Goal: Transaction & Acquisition: Purchase product/service

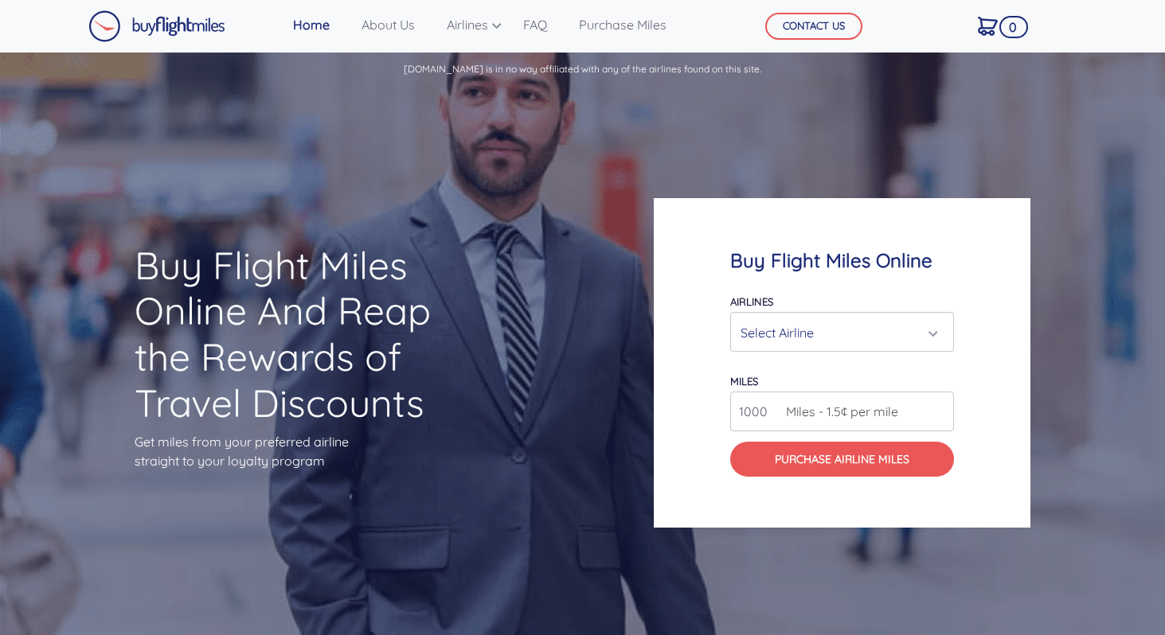
click at [880, 322] on div "Select Airline" at bounding box center [837, 333] width 193 height 30
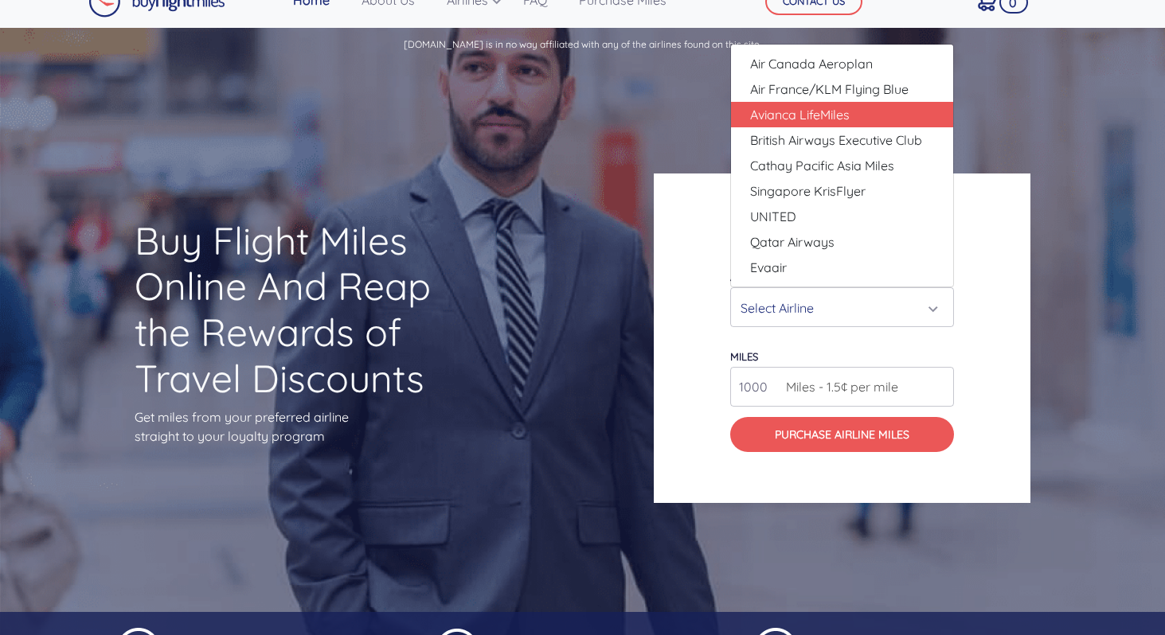
scroll to position [22, 0]
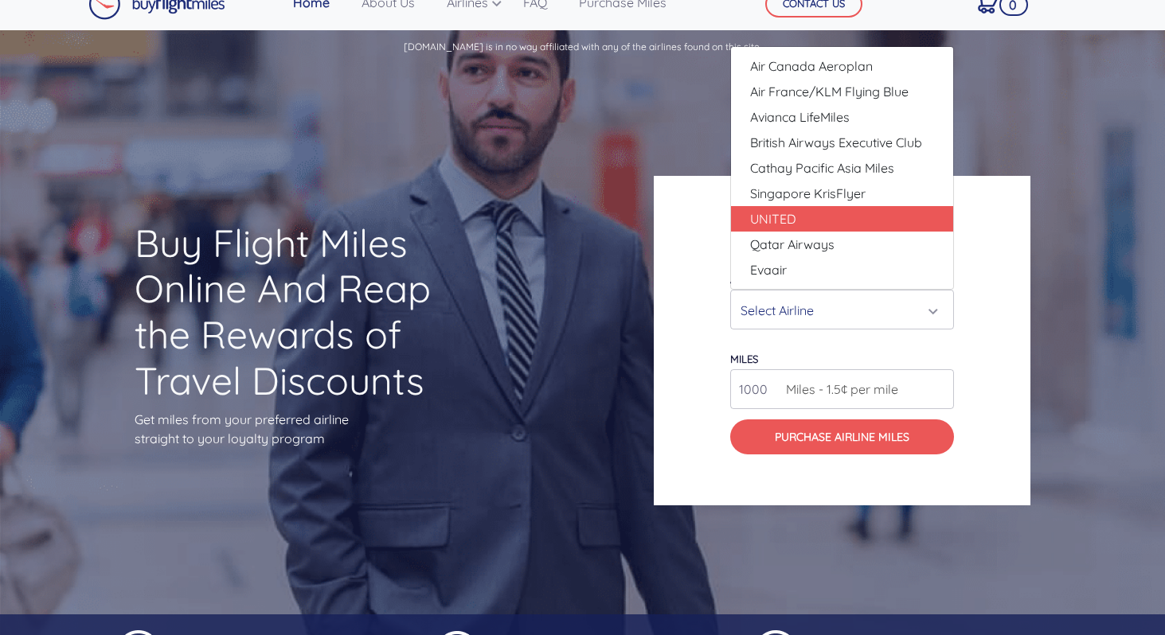
click at [849, 211] on link "UNITED" at bounding box center [842, 218] width 222 height 25
select select "UNITED"
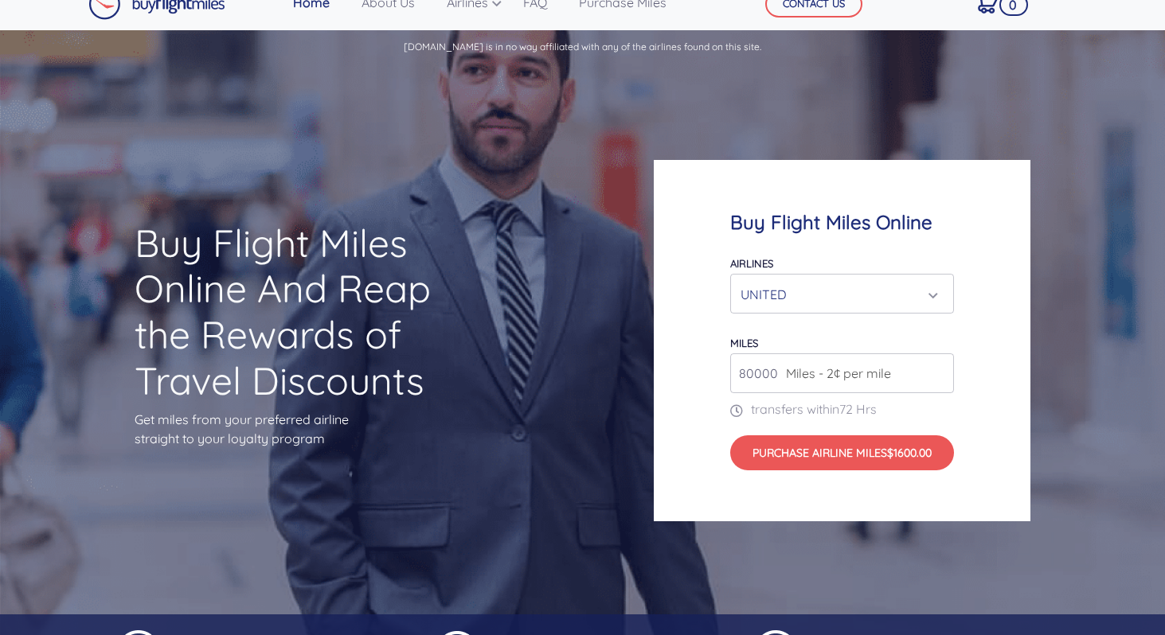
click at [866, 377] on span "Miles - 2¢ per mile" at bounding box center [834, 373] width 113 height 19
click at [920, 374] on input "80000" at bounding box center [842, 374] width 224 height 40
click at [939, 371] on input "81000" at bounding box center [842, 374] width 224 height 40
click at [939, 371] on input "82000" at bounding box center [842, 374] width 224 height 40
click at [939, 371] on input "83000" at bounding box center [842, 374] width 224 height 40
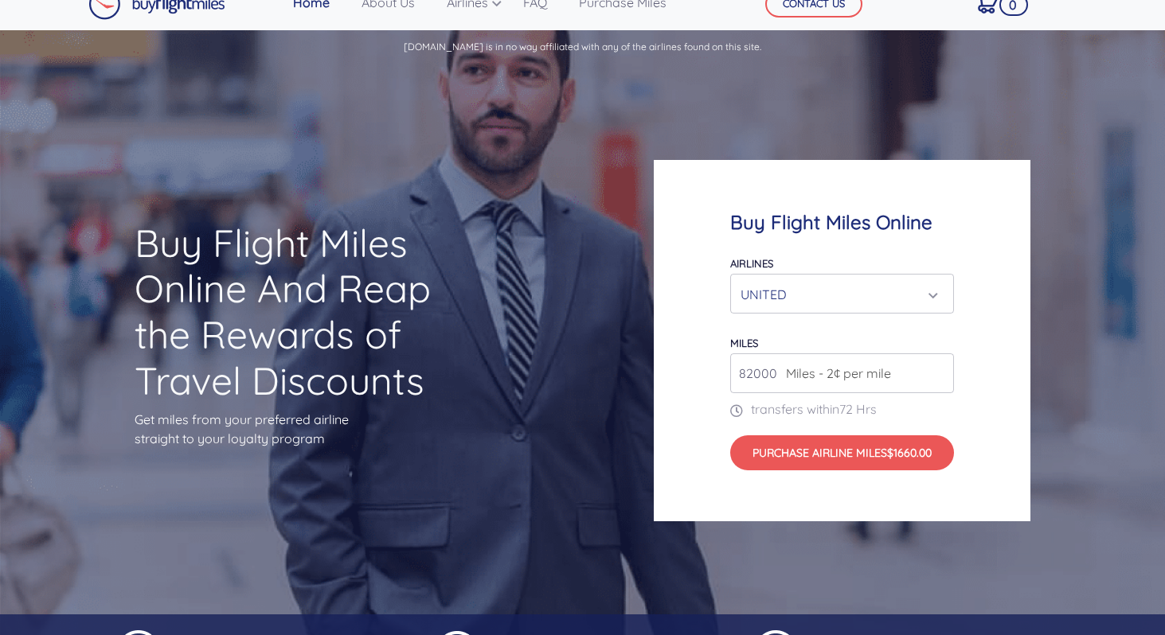
click at [939, 378] on input "82000" at bounding box center [842, 374] width 224 height 40
drag, startPoint x: 777, startPoint y: 377, endPoint x: 702, endPoint y: 377, distance: 75.6
click at [702, 377] on div "Buy Flight Miles Online Airlines Air Canada Aeroplan Air France/KLM Flying Blue…" at bounding box center [842, 341] width 377 height 362
type input "50000"
click at [810, 298] on div "UNITED" at bounding box center [837, 294] width 193 height 30
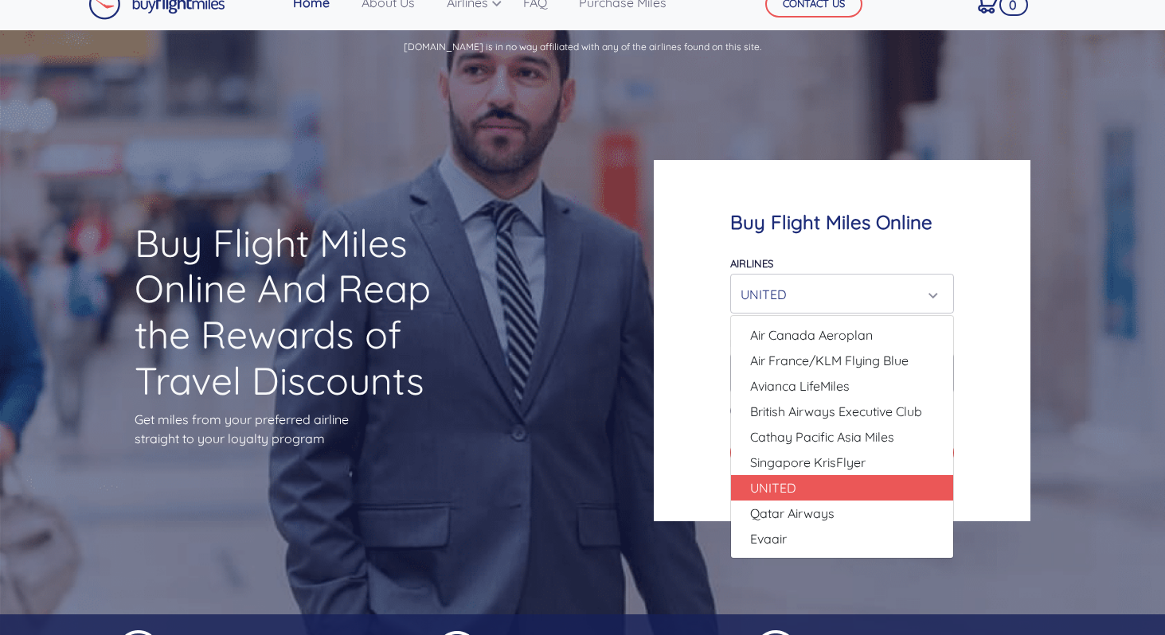
scroll to position [0, 0]
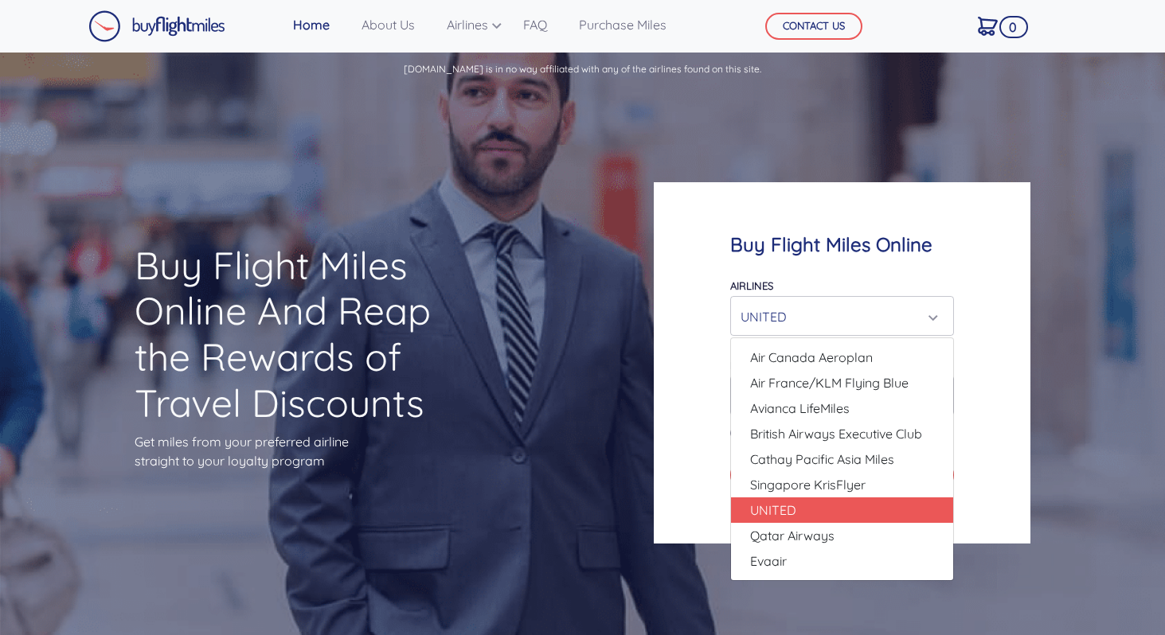
click at [836, 315] on div "UNITED" at bounding box center [837, 317] width 193 height 30
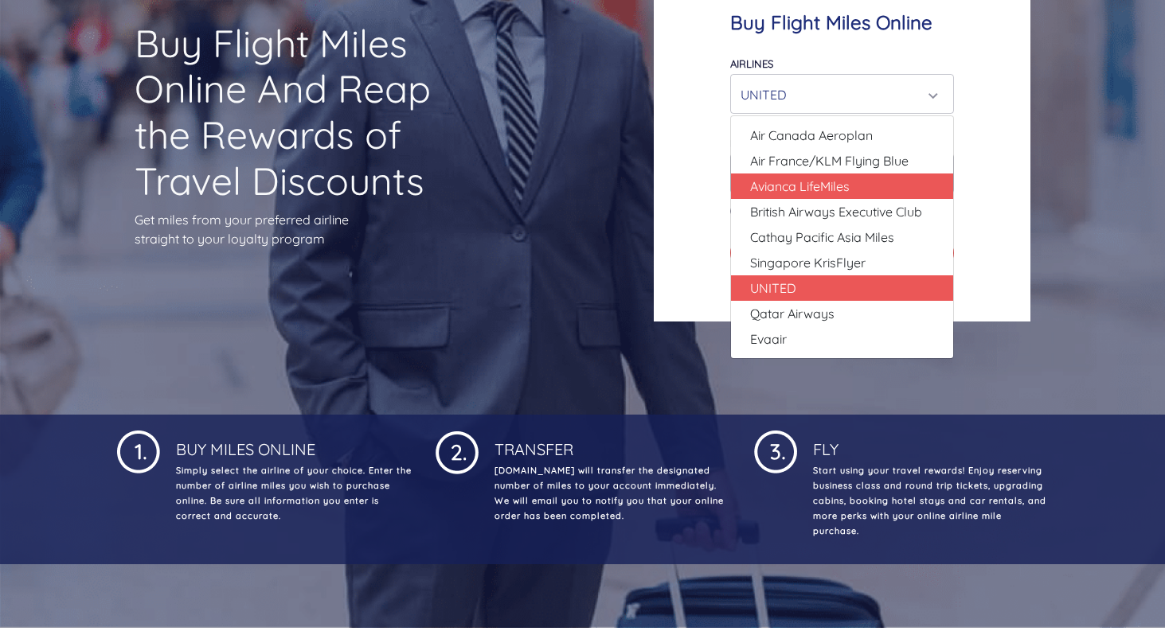
scroll to position [219, 0]
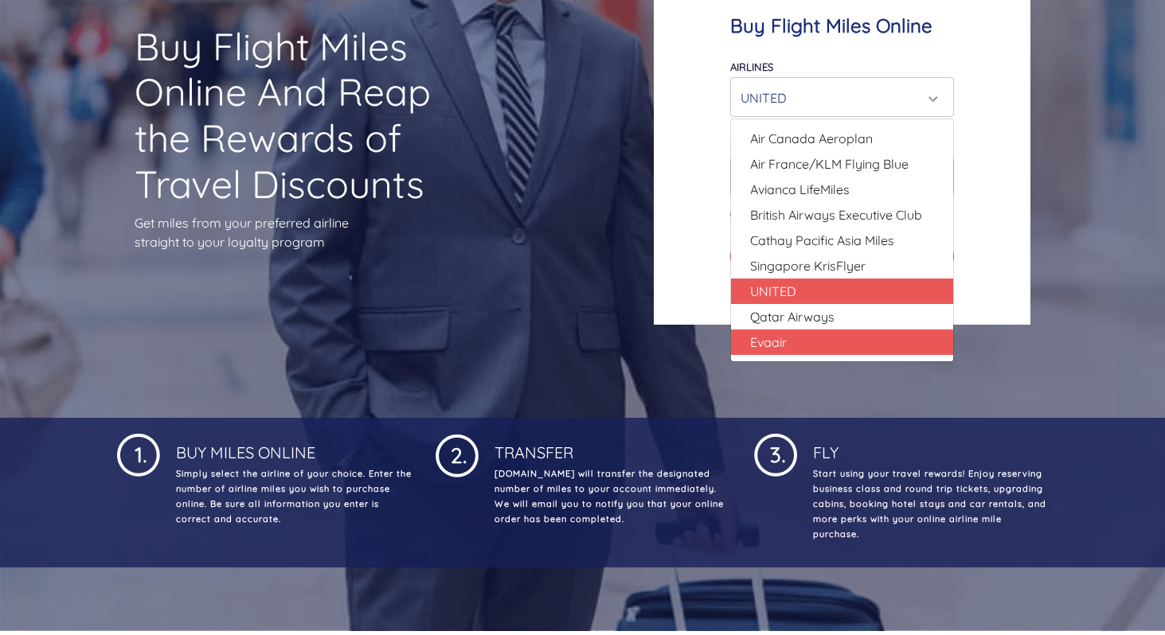
click at [798, 351] on link "Evaair" at bounding box center [842, 342] width 222 height 25
select select "Evaair"
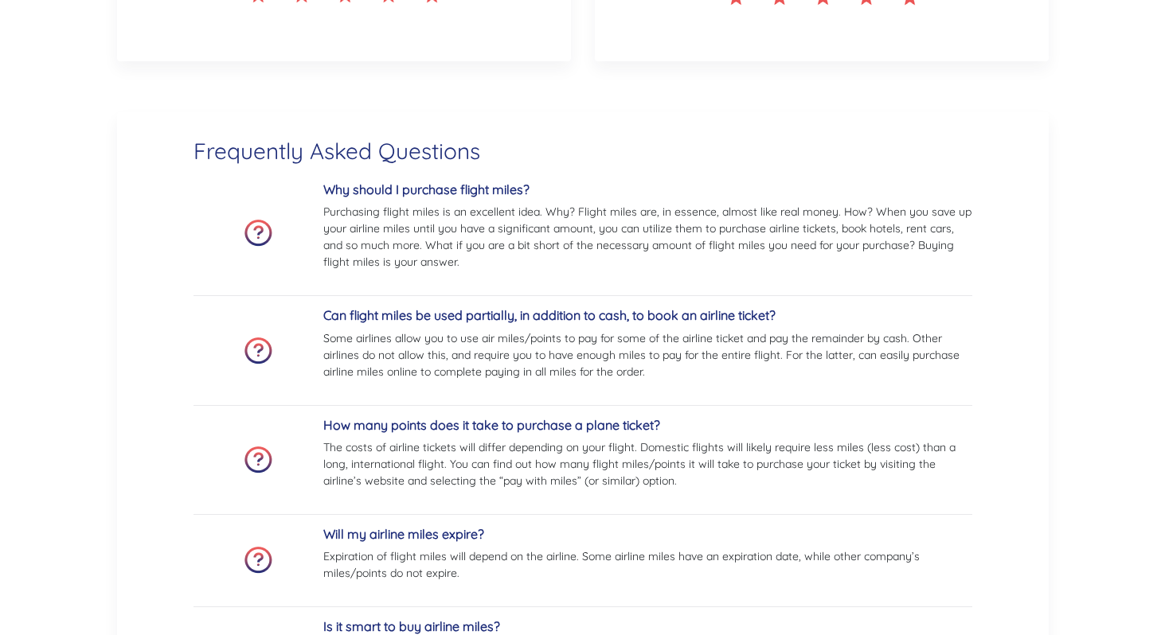
scroll to position [2889, 0]
